Goal: Check status: Check status

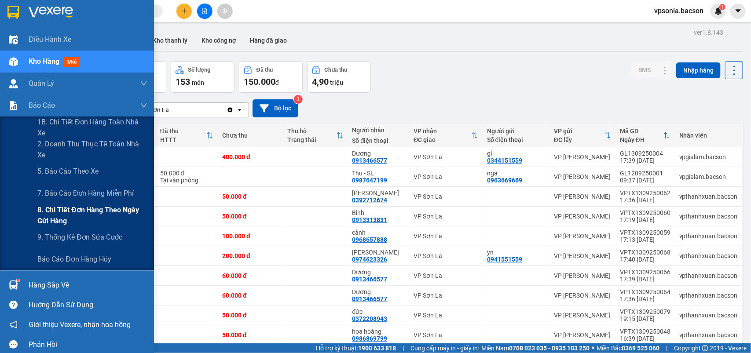
click at [50, 207] on span "8. Chi tiết đơn hàng theo ngày gửi hàng" at bounding box center [92, 216] width 110 height 22
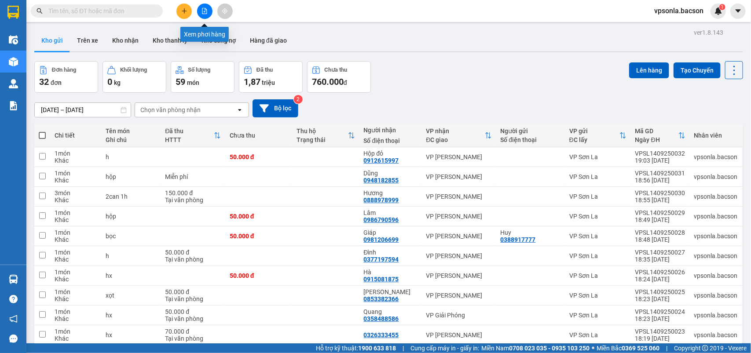
click at [206, 10] on icon "file-add" at bounding box center [204, 11] width 5 height 6
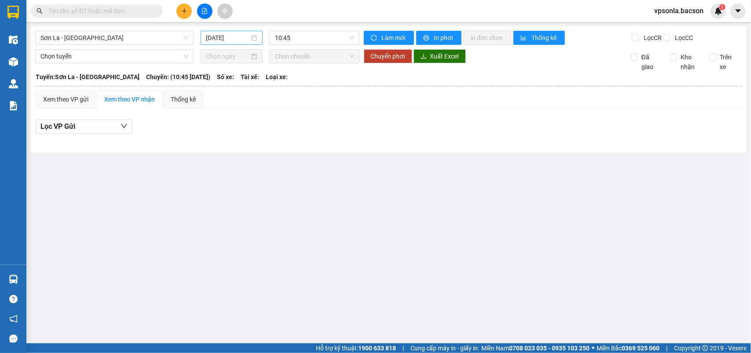
click at [245, 37] on input "[DATE]" at bounding box center [228, 38] width 44 height 10
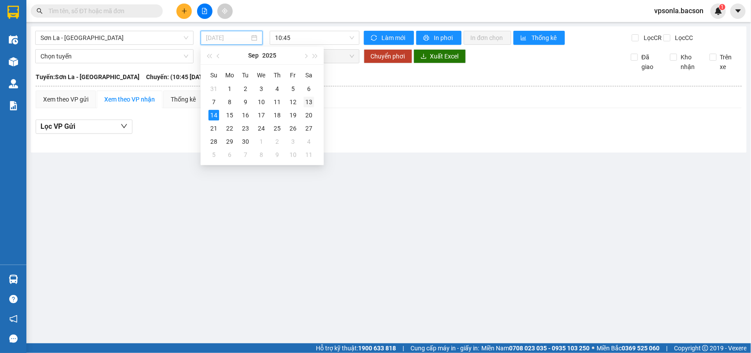
click at [307, 103] on div "13" at bounding box center [309, 102] width 11 height 11
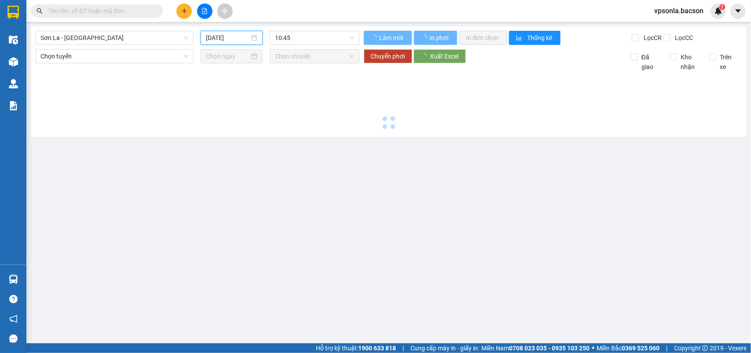
type input "[DATE]"
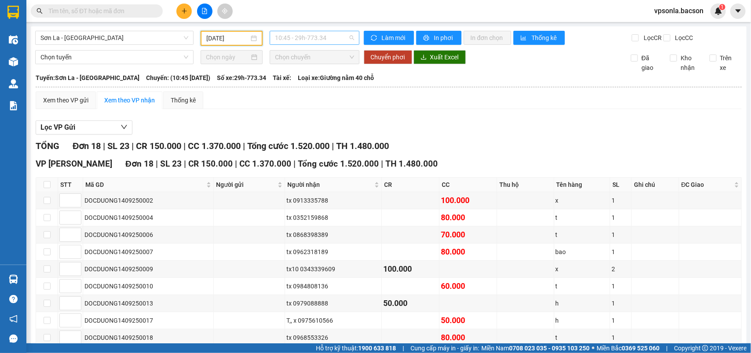
click at [329, 38] on span "10:45 - 29h-773.34" at bounding box center [314, 37] width 79 height 13
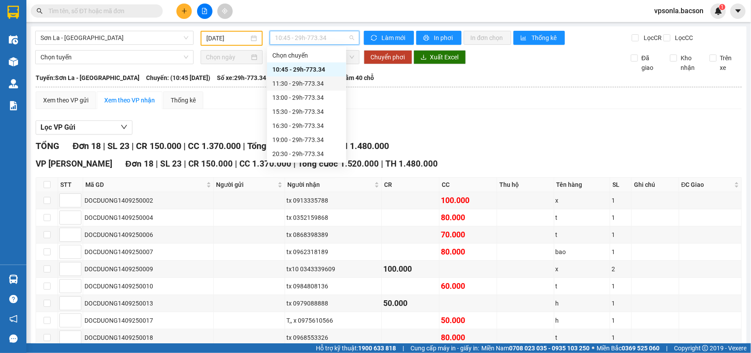
click at [317, 87] on div "11:30 - 29h-773.34" at bounding box center [306, 84] width 69 height 10
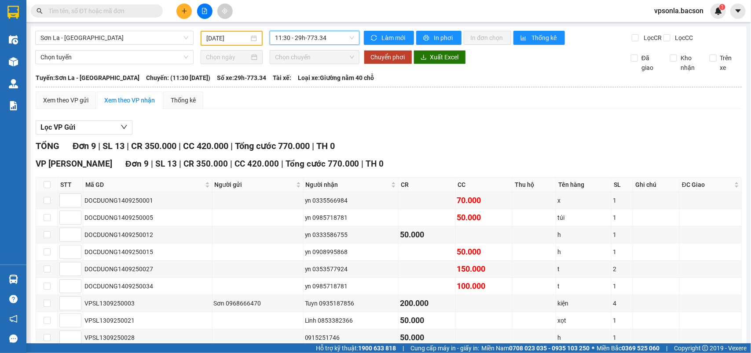
click at [325, 37] on span "11:30 - 29h-773.34" at bounding box center [314, 37] width 79 height 13
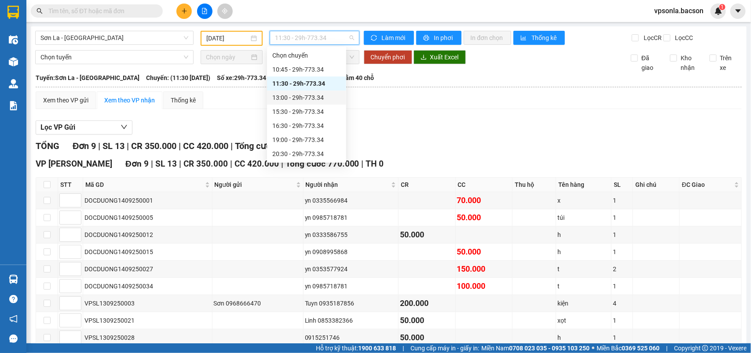
click at [321, 99] on div "13:00 - 29h-773.34" at bounding box center [306, 98] width 69 height 10
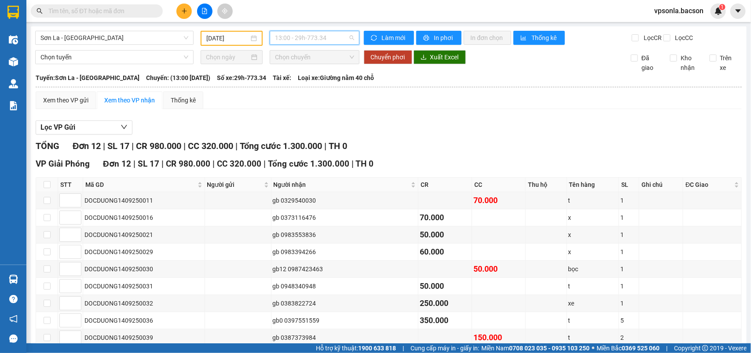
click at [329, 40] on span "13:00 - 29h-773.34" at bounding box center [314, 37] width 79 height 13
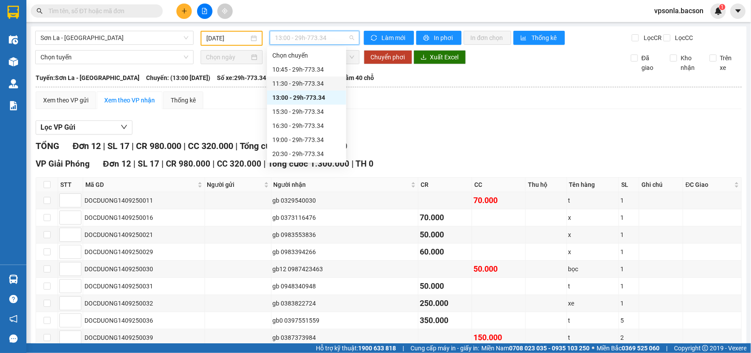
click at [307, 81] on div "11:30 - 29h-773.34" at bounding box center [306, 84] width 69 height 10
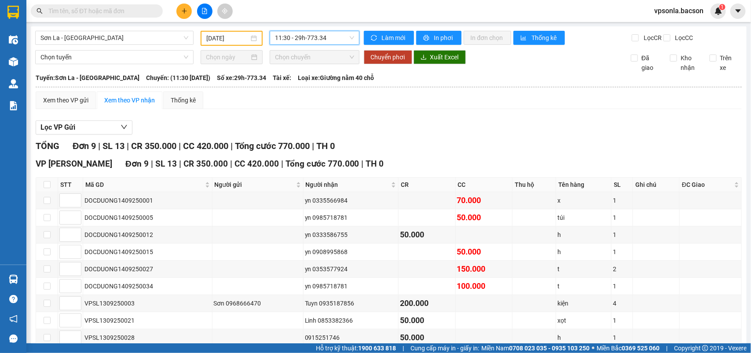
click at [337, 35] on span "11:30 - 29h-773.34" at bounding box center [314, 37] width 79 height 13
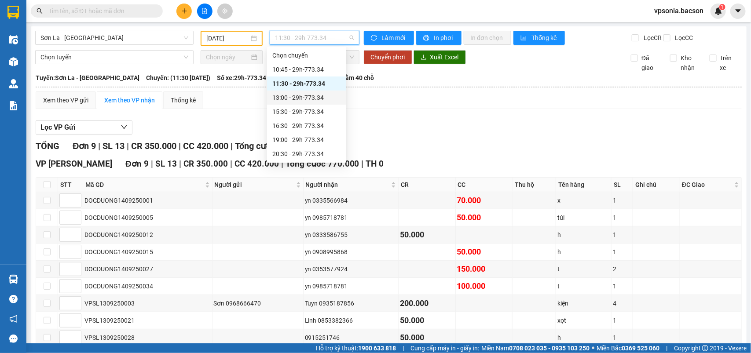
click at [327, 95] on div "13:00 - 29h-773.34" at bounding box center [306, 98] width 69 height 10
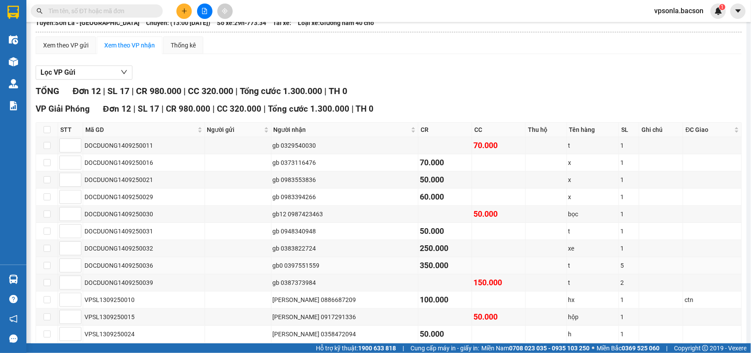
scroll to position [111, 0]
